Goal: Navigation & Orientation: Find specific page/section

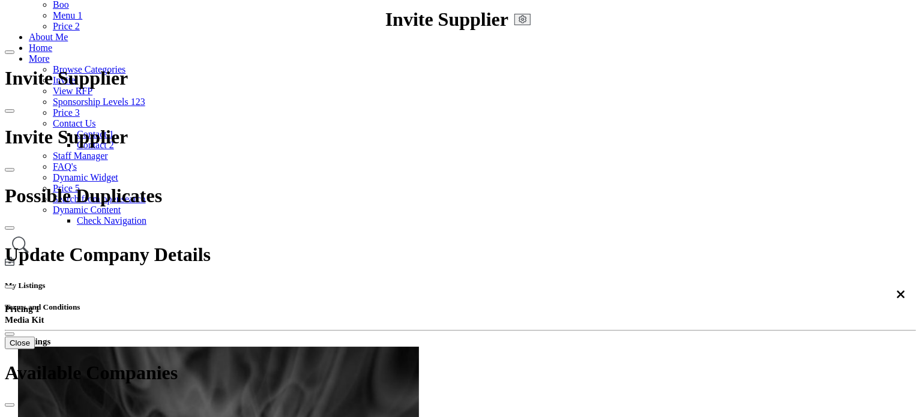
scroll to position [180, 0]
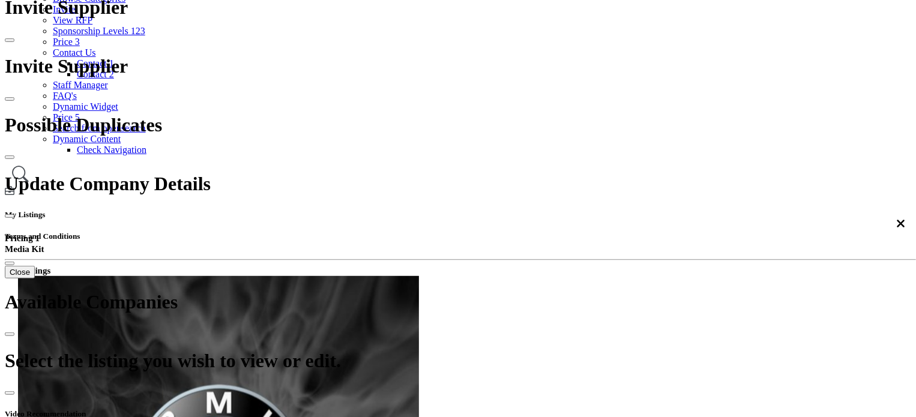
scroll to position [300, 0]
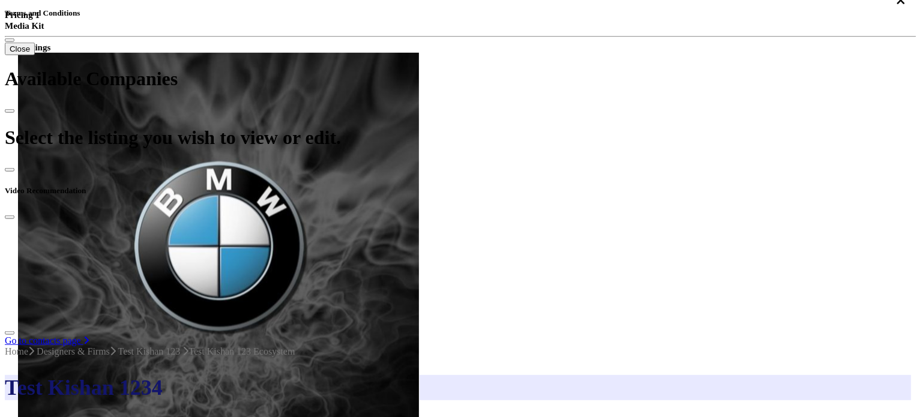
scroll to position [420, 0]
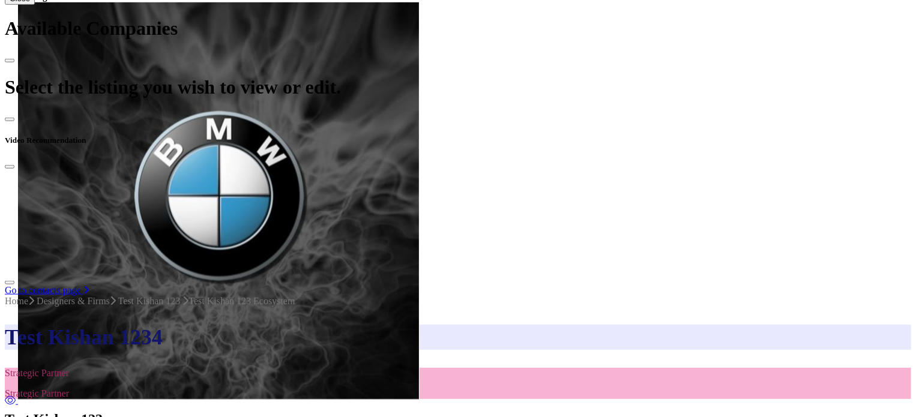
scroll to position [540, 0]
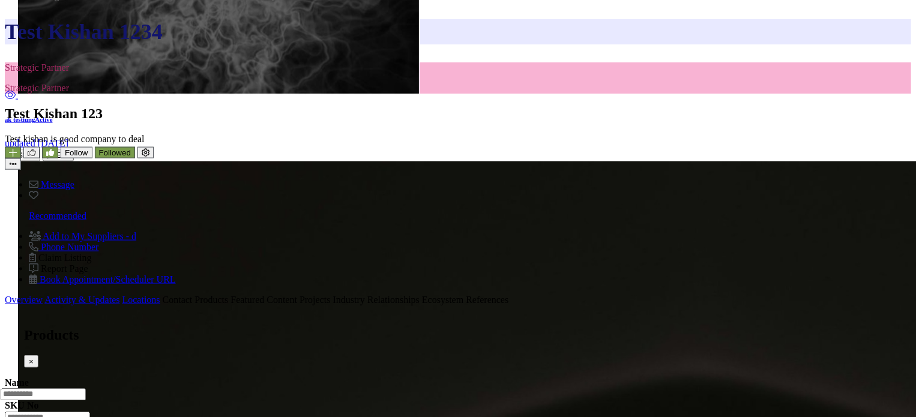
scroll to position [780, 0]
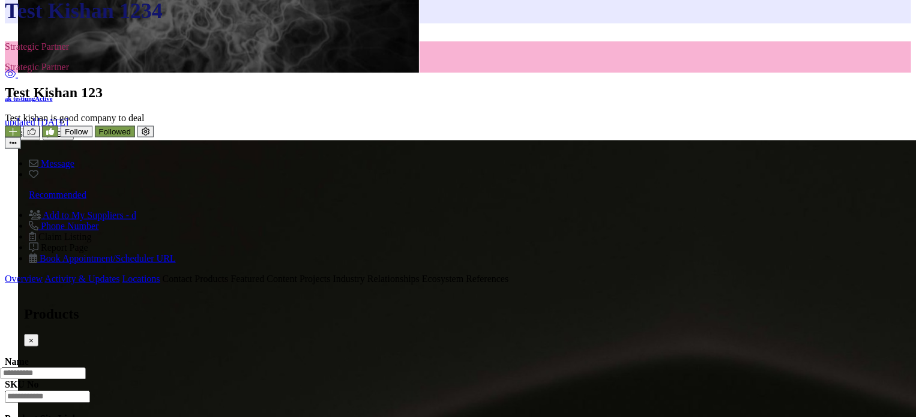
type input "*"
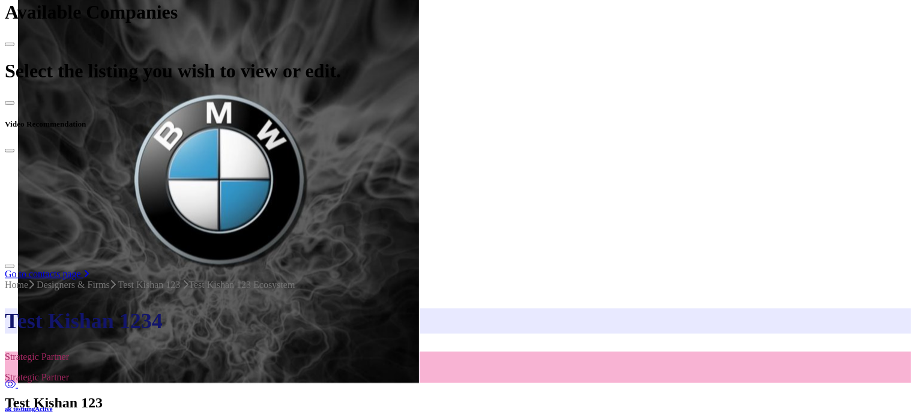
scroll to position [540, 0]
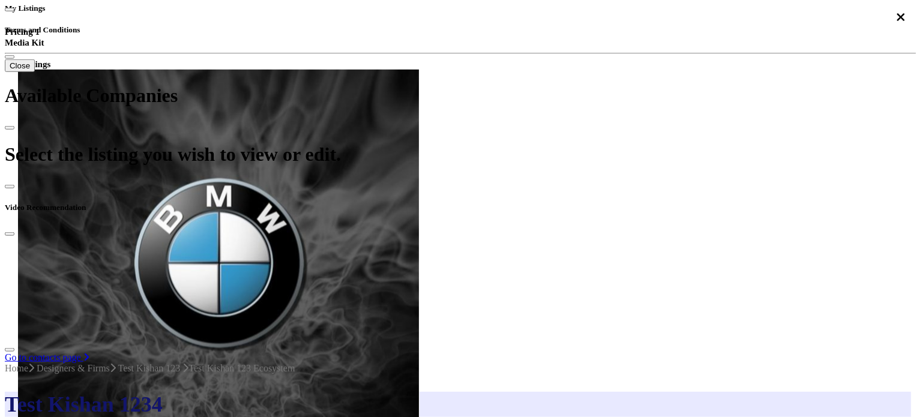
scroll to position [360, 0]
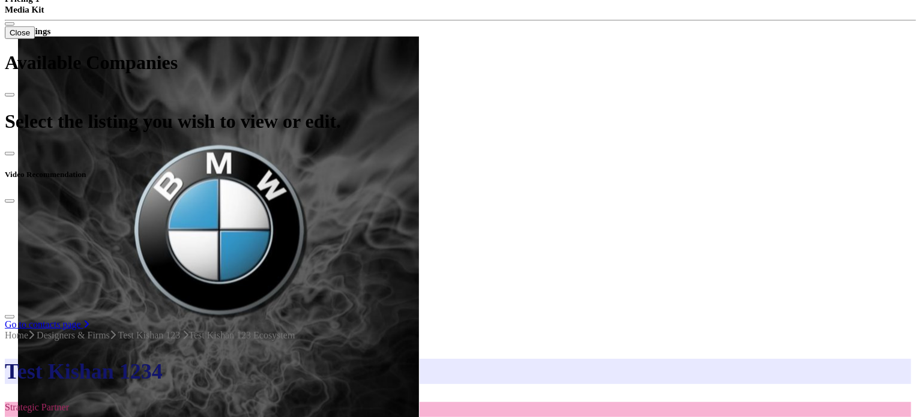
scroll to position [420, 0]
type input "**"
type input "***"
type input "**"
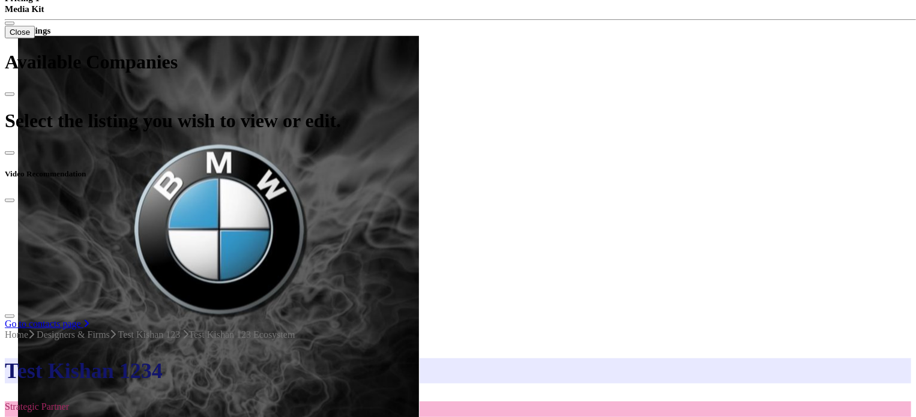
type input "*"
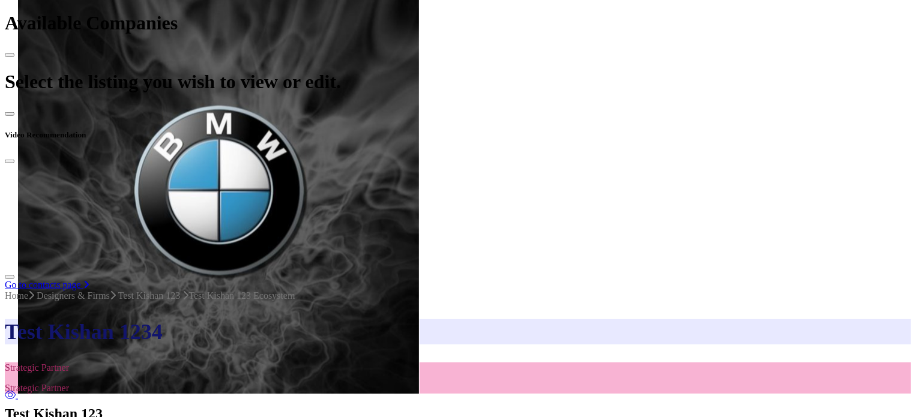
scroll to position [480, 0]
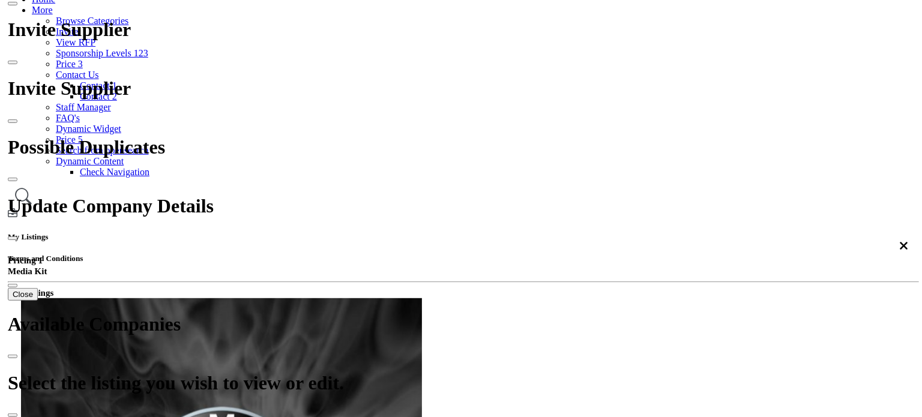
scroll to position [180, 0]
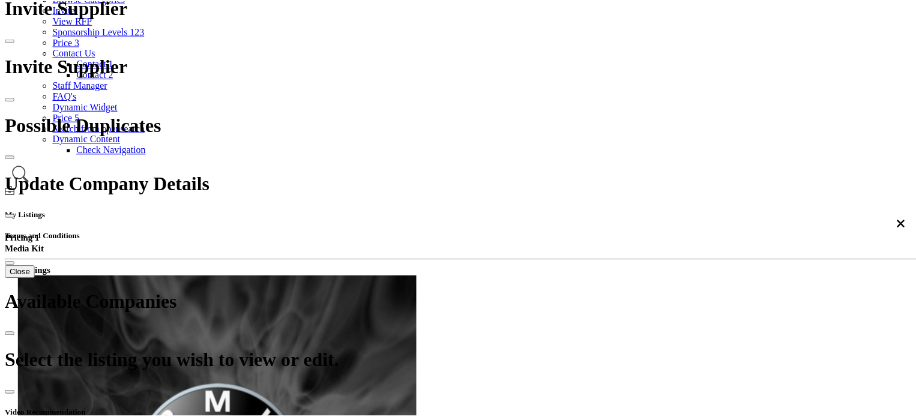
scroll to position [1680, 0]
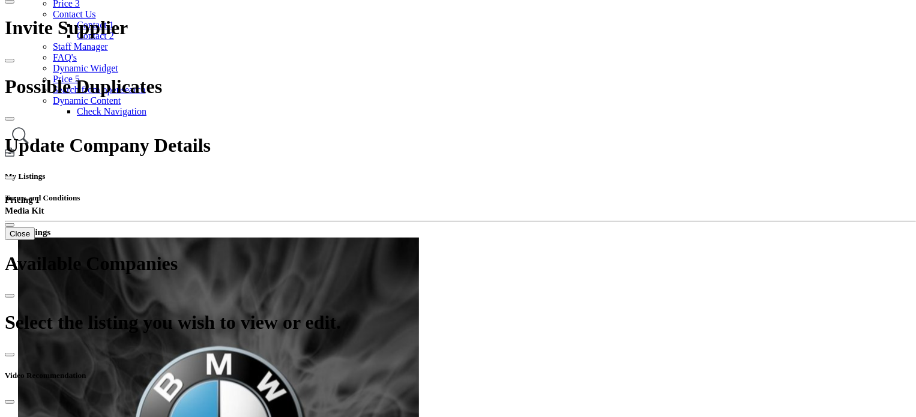
scroll to position [180, 0]
